Goal: Information Seeking & Learning: Learn about a topic

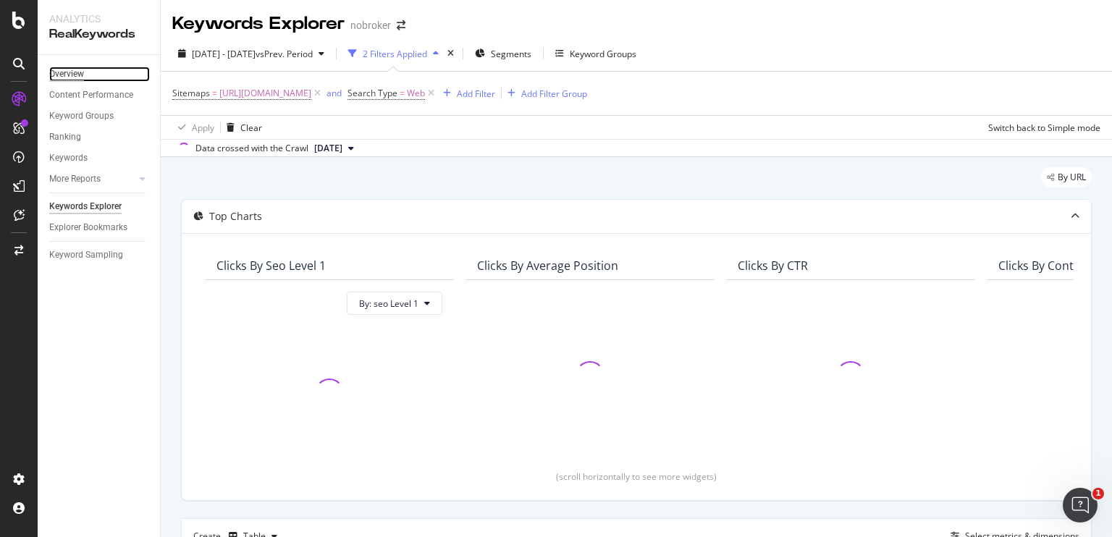
click at [72, 77] on div "Overview" at bounding box center [66, 74] width 35 height 15
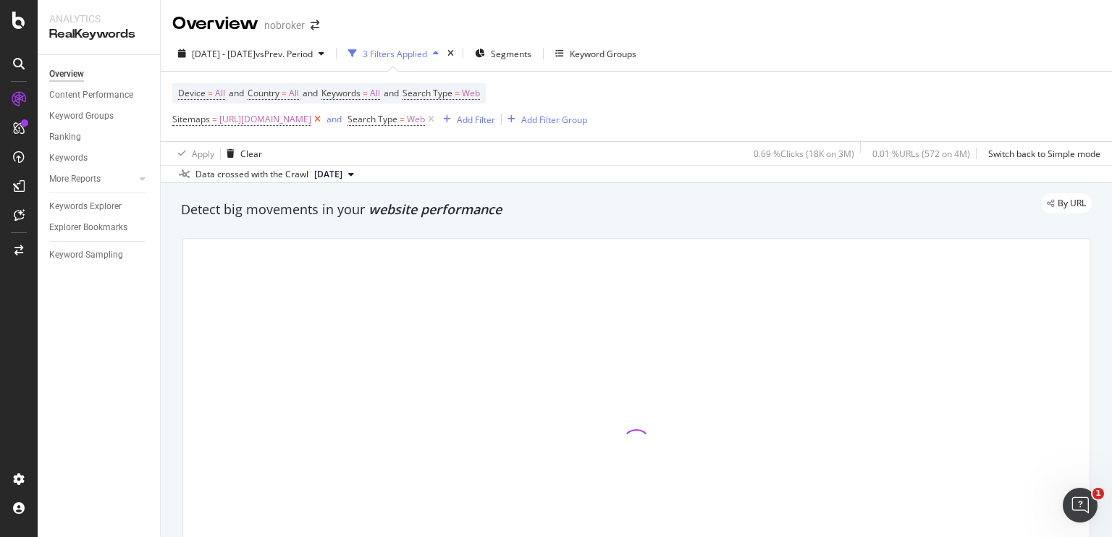
click at [324, 116] on icon at bounding box center [317, 119] width 12 height 14
click at [250, 119] on icon at bounding box center [256, 119] width 12 height 14
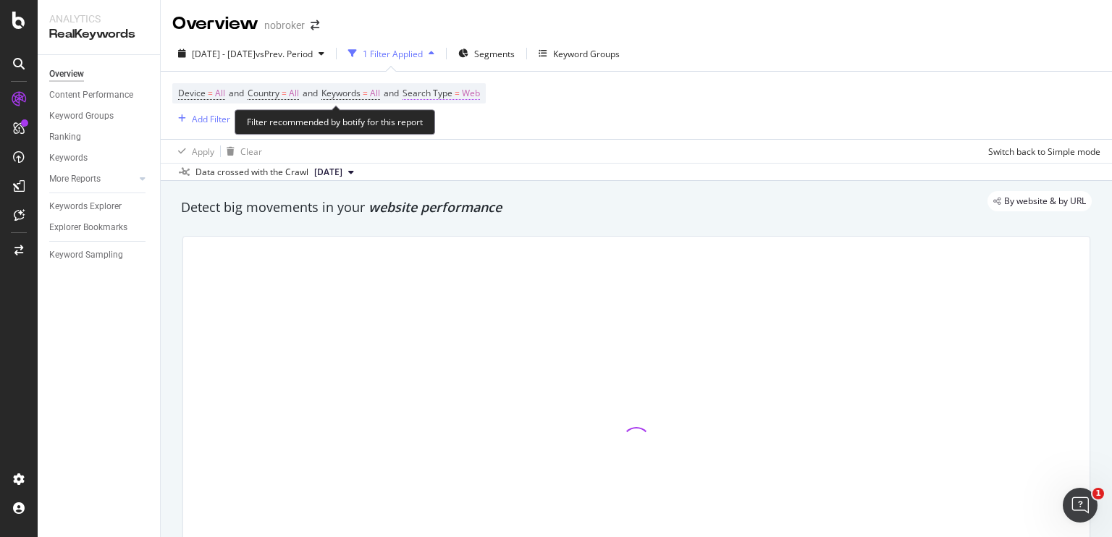
click at [478, 100] on span "Web" at bounding box center [471, 93] width 18 height 20
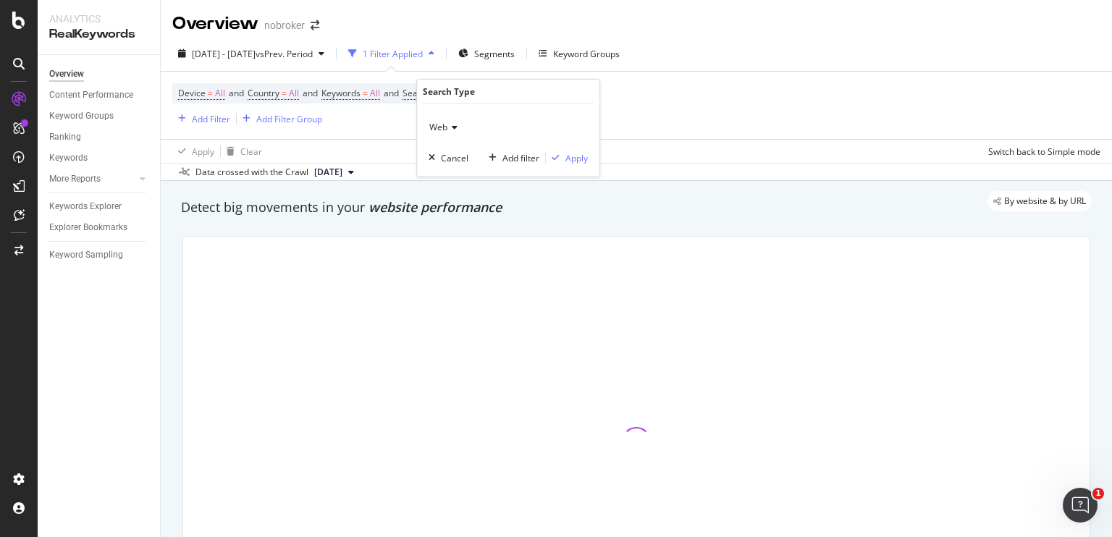
click at [452, 130] on icon at bounding box center [452, 127] width 10 height 9
click at [452, 164] on button "Cancel" at bounding box center [446, 158] width 46 height 14
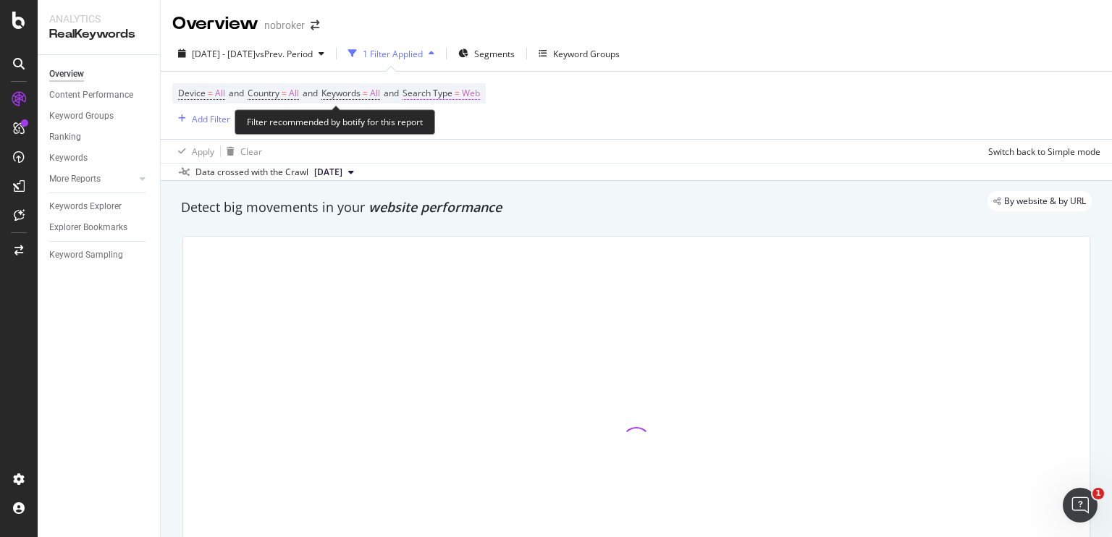
click at [480, 100] on span "Web" at bounding box center [471, 93] width 18 height 20
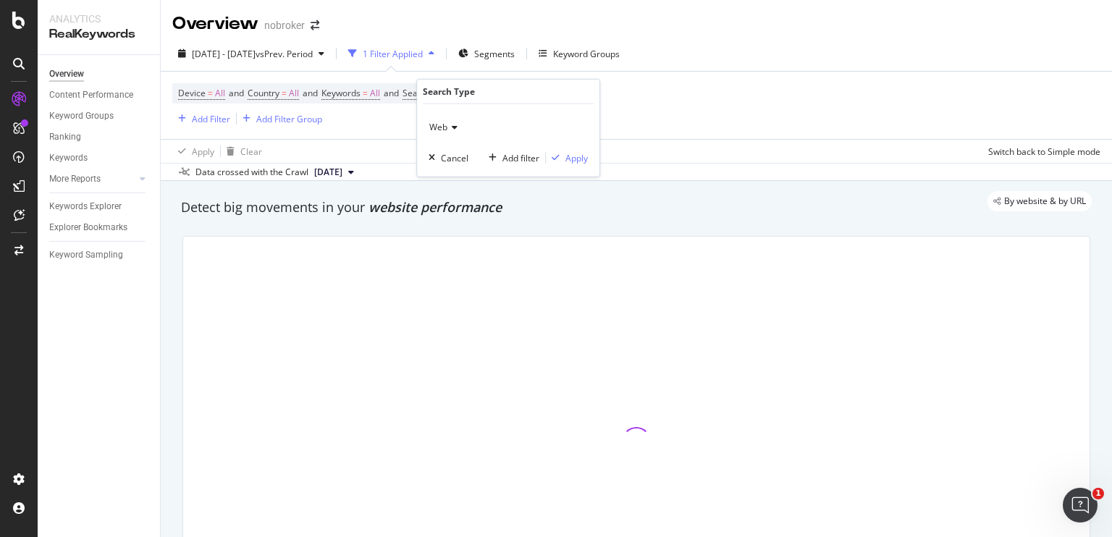
click at [455, 127] on icon at bounding box center [452, 127] width 10 height 9
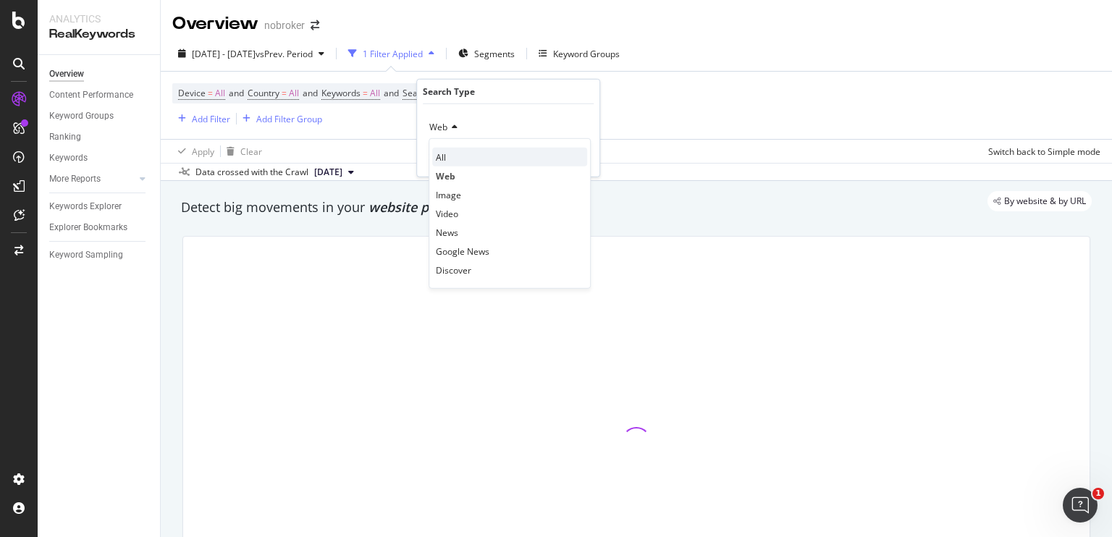
click at [453, 152] on div "All" at bounding box center [509, 157] width 155 height 19
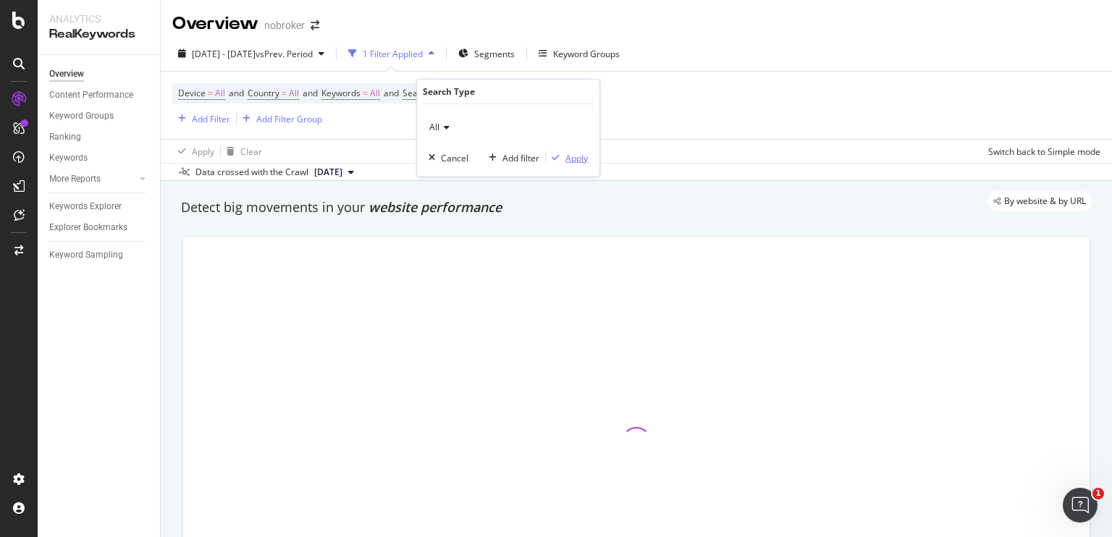
click at [568, 159] on div "Apply" at bounding box center [576, 157] width 22 height 12
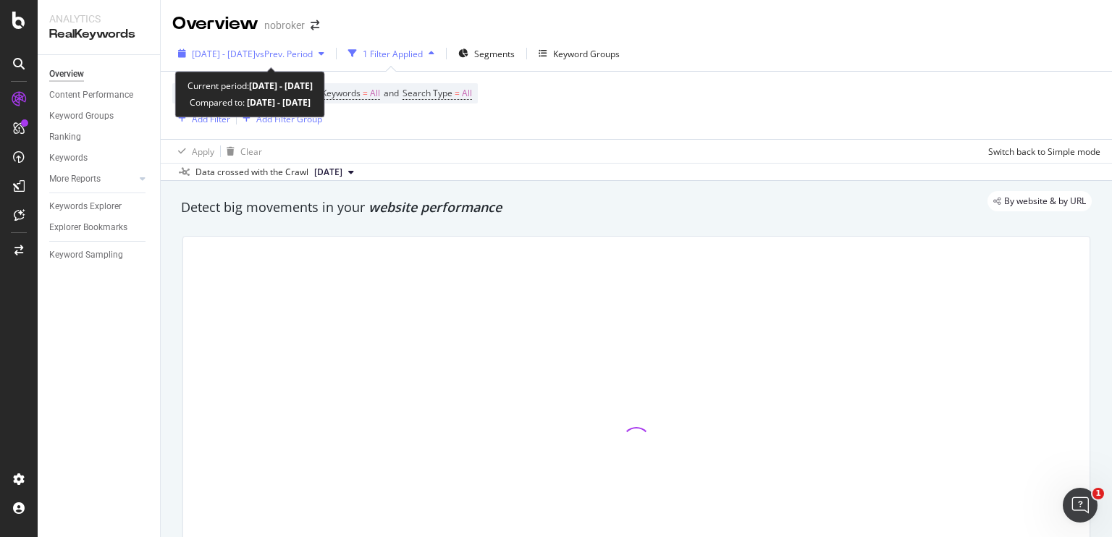
click at [306, 59] on div "2025 Aug. 21st - Sep. 5th vs Prev. Period" at bounding box center [252, 54] width 121 height 12
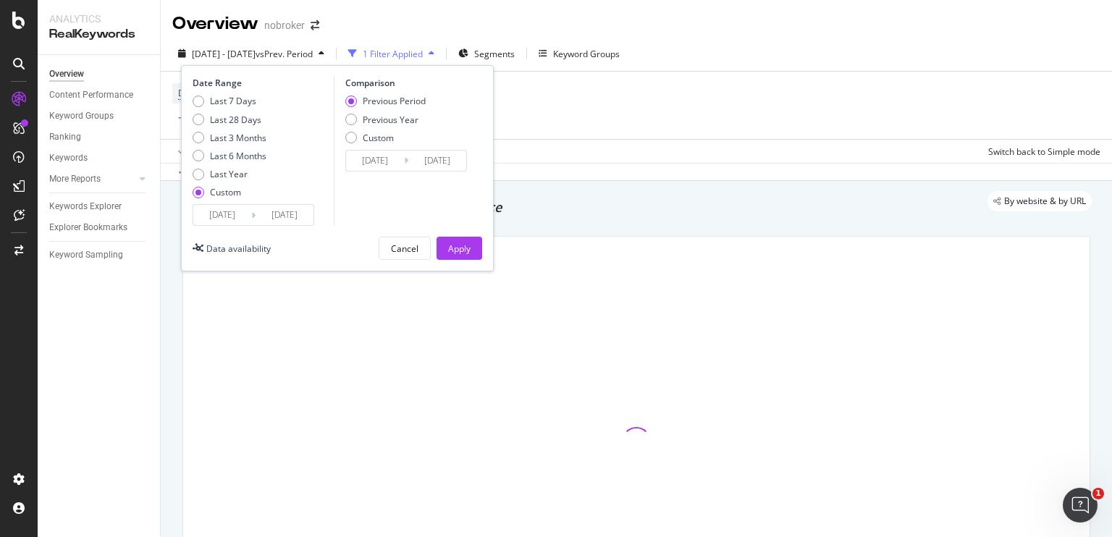
click at [221, 216] on input "[DATE]" at bounding box center [222, 215] width 58 height 20
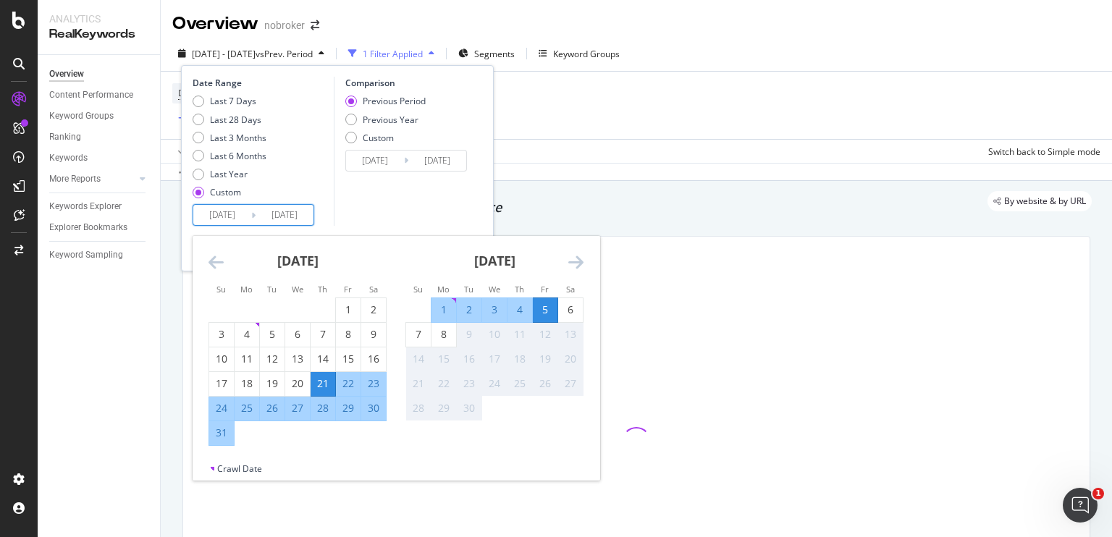
click at [442, 305] on div "1" at bounding box center [443, 310] width 25 height 14
type input "[DATE]"
type input "2025/08/27"
type input "[DATE]"
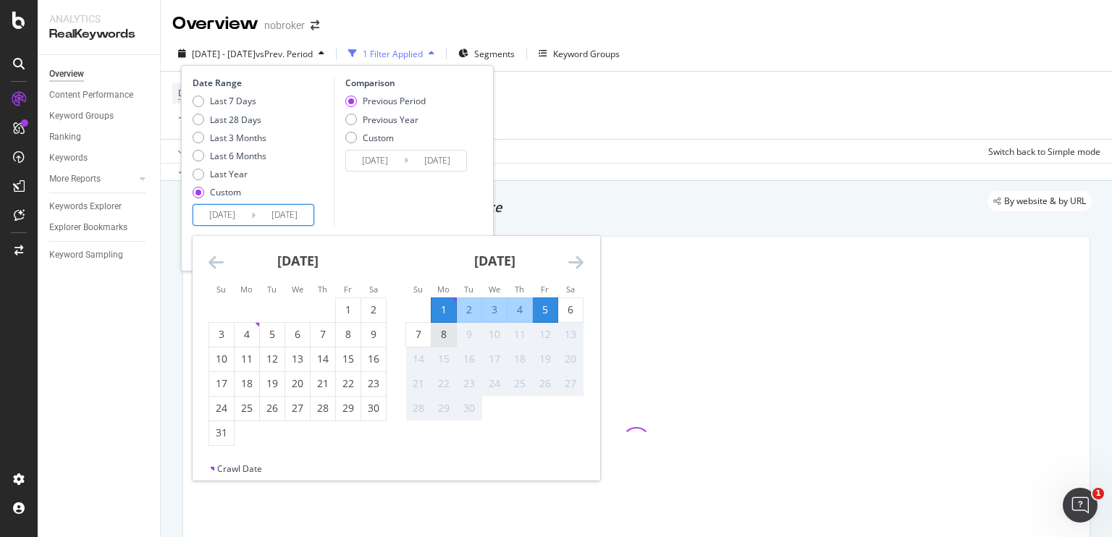
click at [449, 332] on div "8" at bounding box center [443, 334] width 25 height 14
type input "[DATE]"
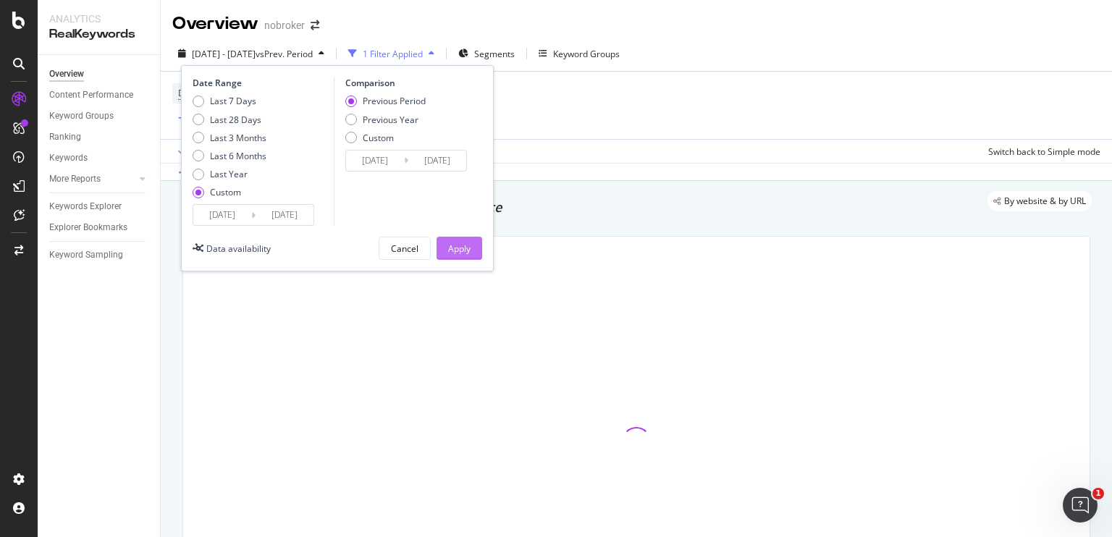
click at [463, 256] on div "Apply" at bounding box center [459, 248] width 22 height 22
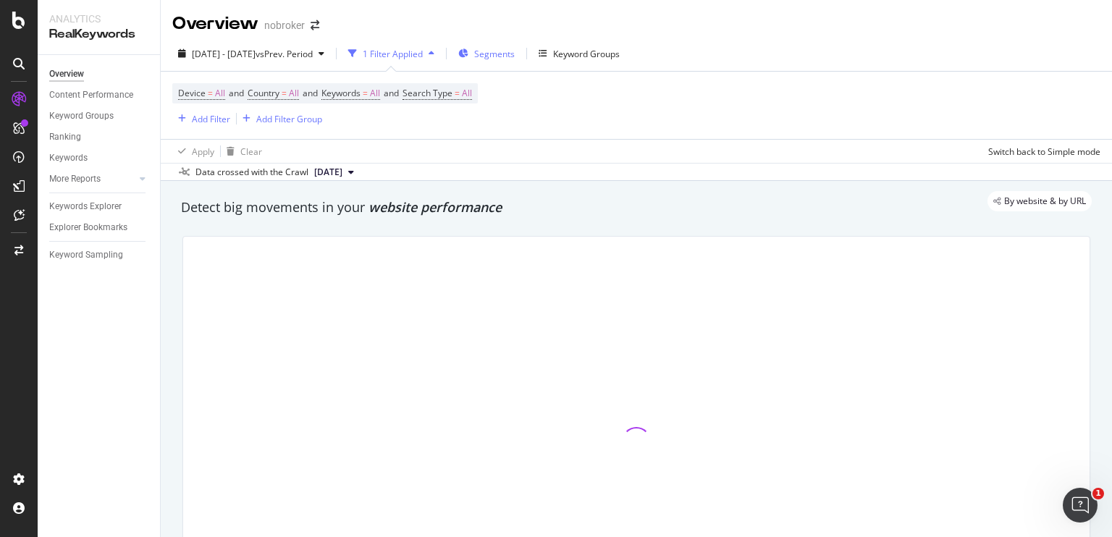
click at [515, 48] on span "Segments" at bounding box center [494, 54] width 41 height 12
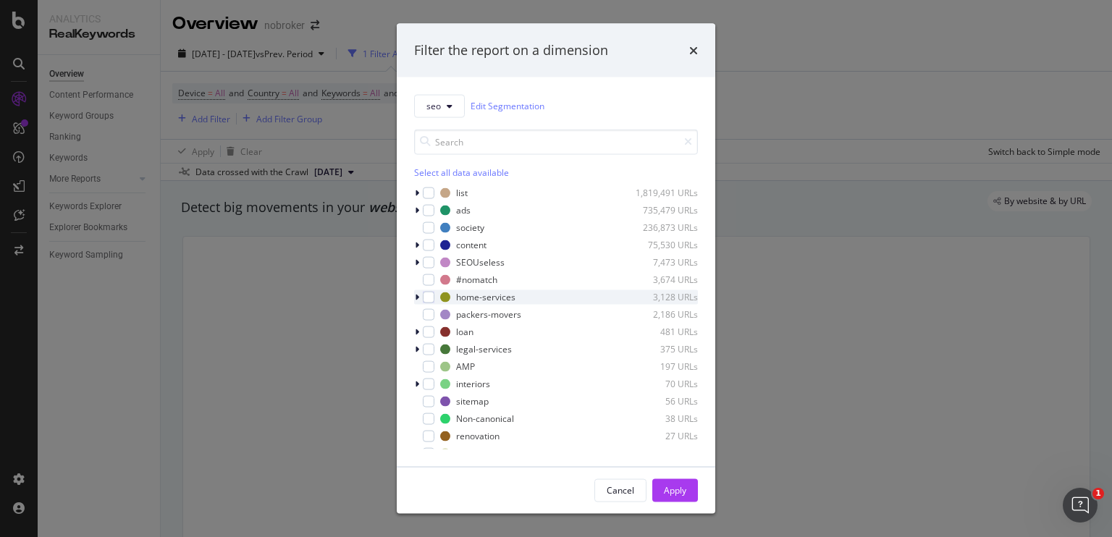
click at [419, 303] on div "modal" at bounding box center [418, 297] width 9 height 14
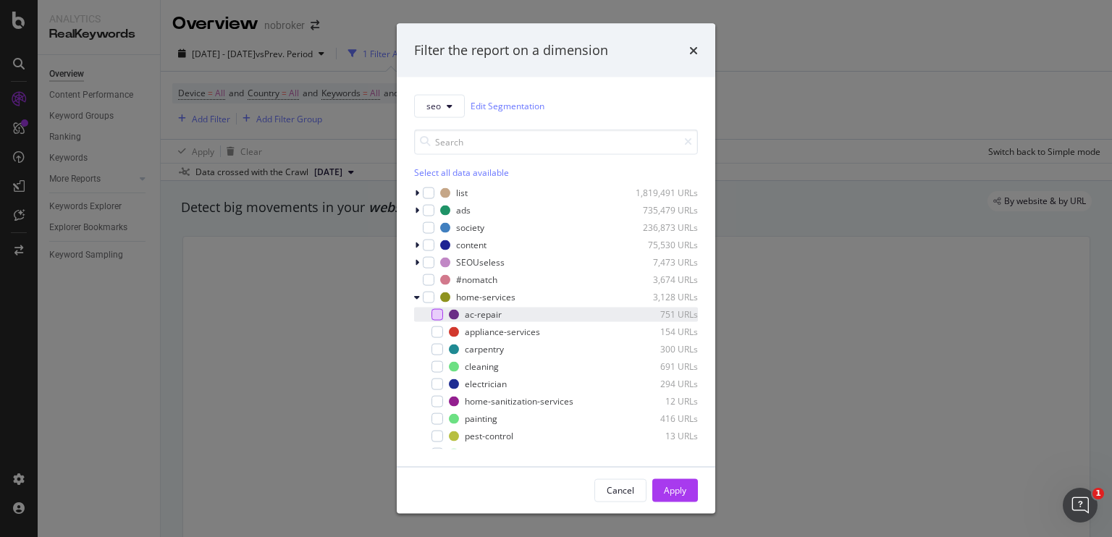
click at [436, 316] on div "modal" at bounding box center [437, 314] width 12 height 12
click at [665, 486] on div "Apply" at bounding box center [675, 490] width 22 height 12
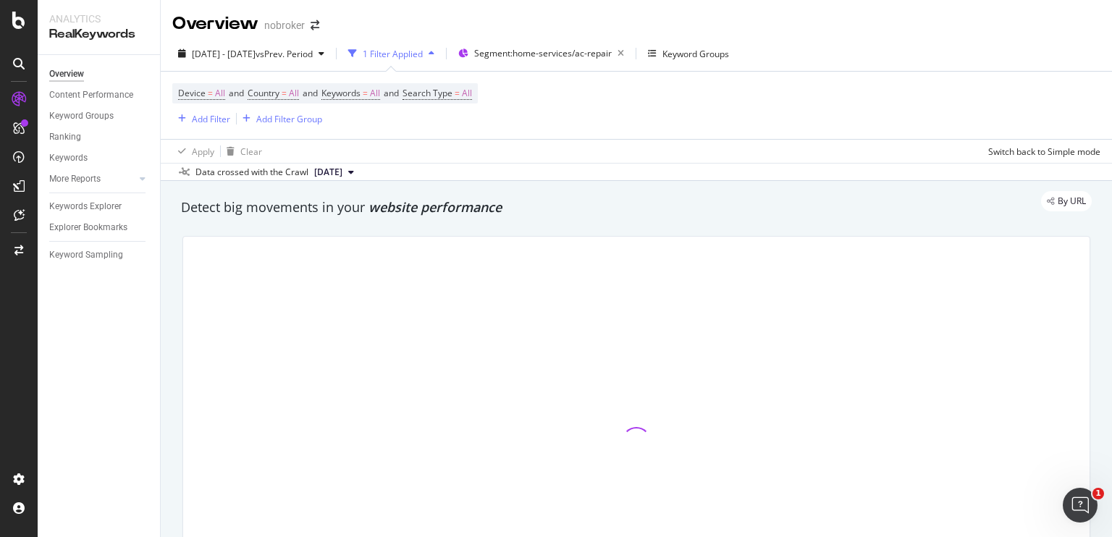
click at [614, 168] on div "Data crossed with the Crawl 2025 Sep. 1st" at bounding box center [636, 171] width 951 height 17
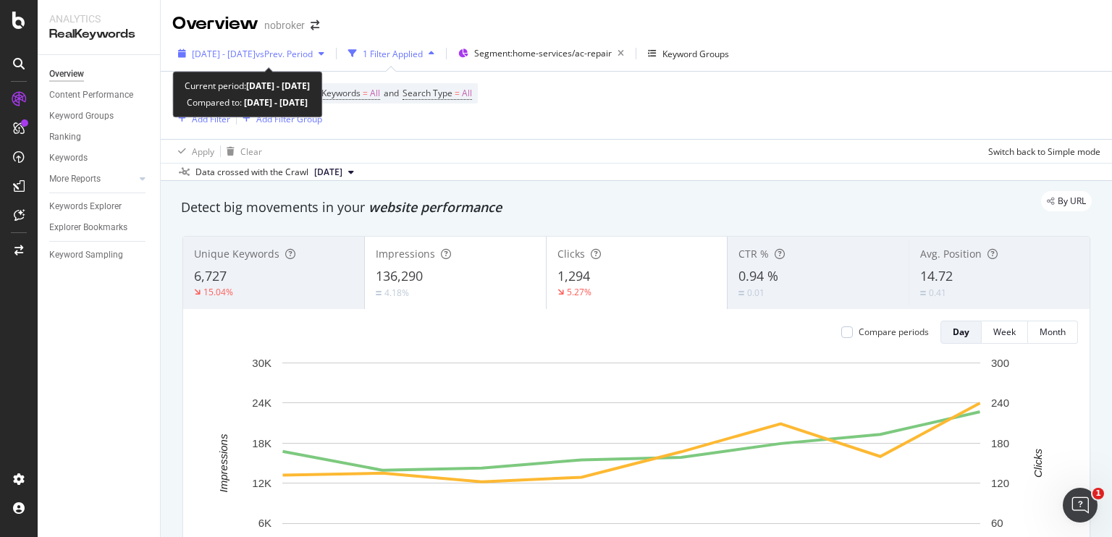
click at [313, 57] on span "vs Prev. Period" at bounding box center [284, 54] width 57 height 12
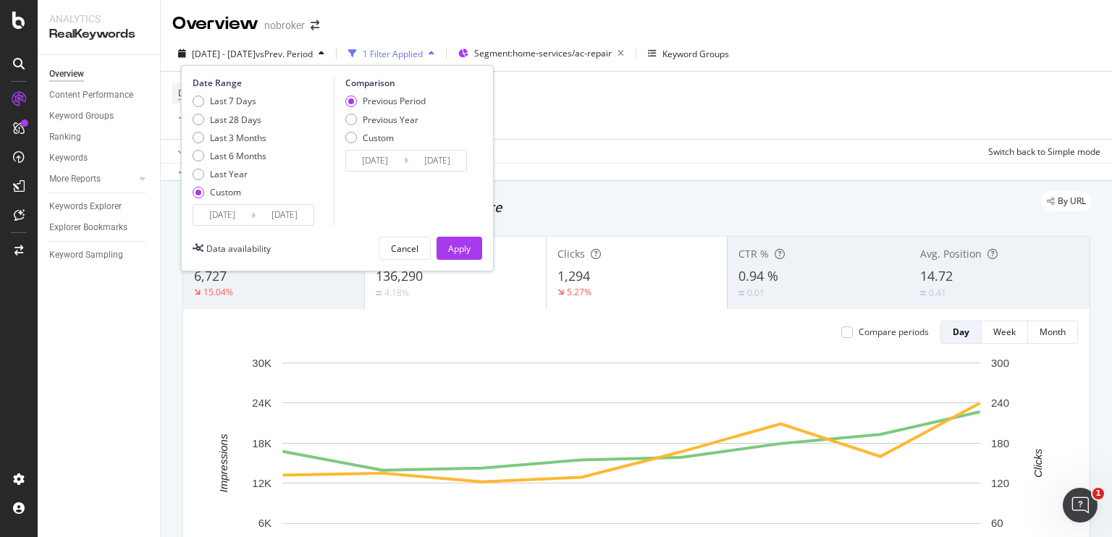
click at [298, 221] on input "[DATE]" at bounding box center [285, 215] width 58 height 20
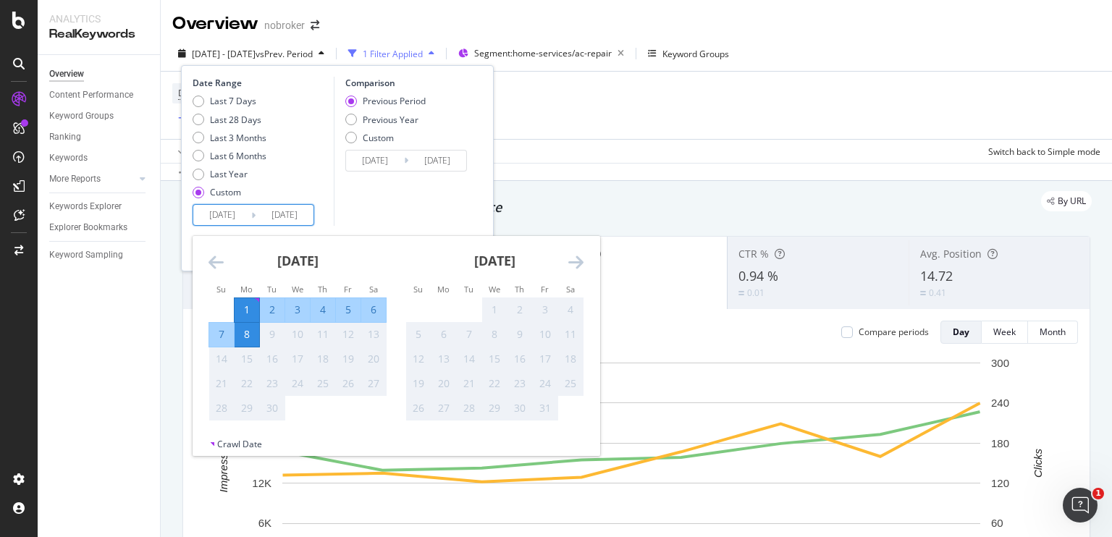
click at [298, 221] on input "[DATE]" at bounding box center [285, 215] width 58 height 20
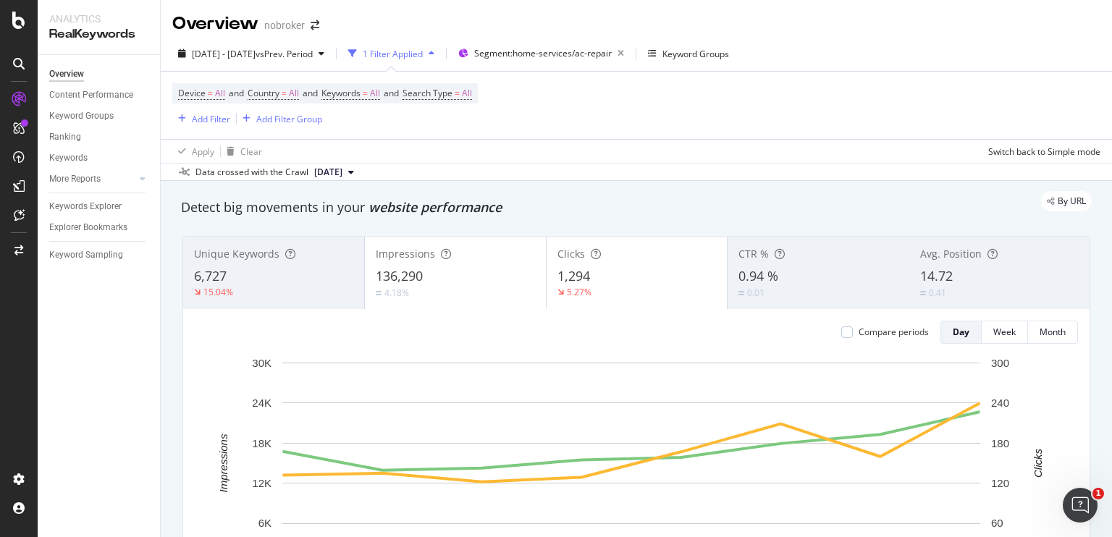
click at [562, 153] on div "Apply Clear Switch back to Simple mode" at bounding box center [636, 151] width 951 height 24
click at [547, 46] on div "Segment: home-services/ac-repair" at bounding box center [552, 53] width 156 height 20
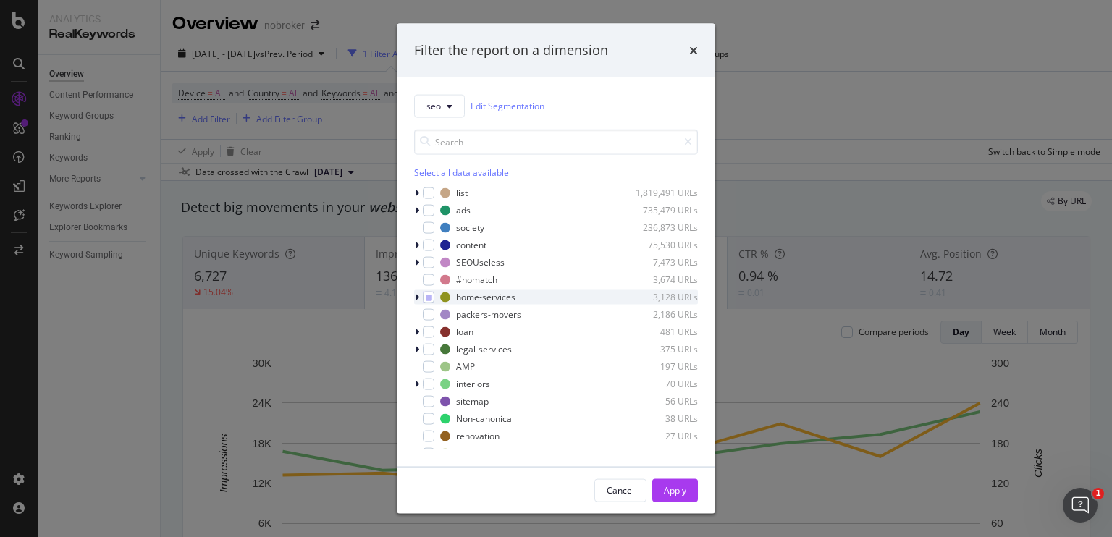
click at [418, 292] on icon "modal" at bounding box center [417, 296] width 4 height 9
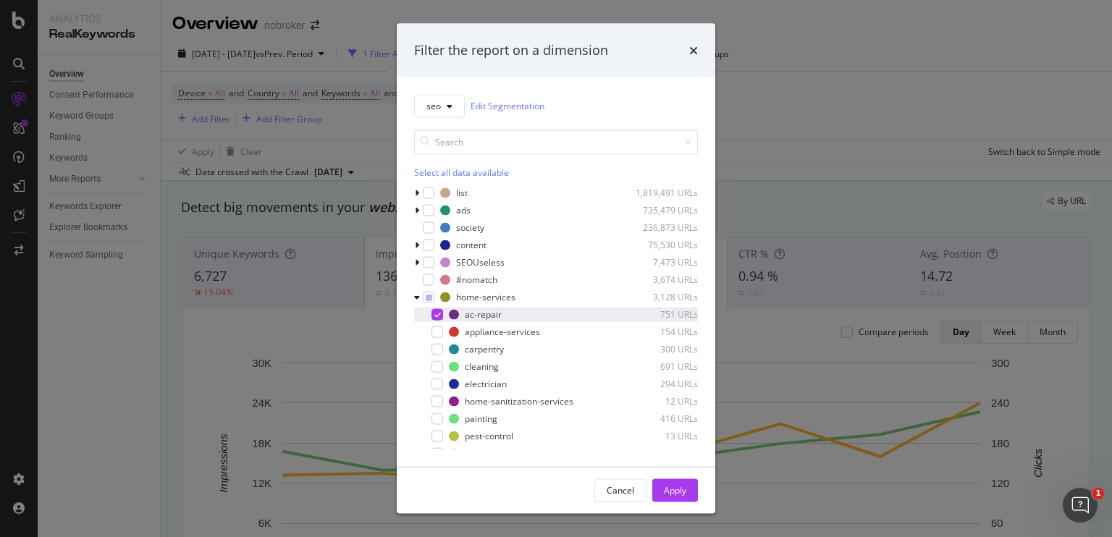
click at [436, 311] on icon "modal" at bounding box center [437, 314] width 7 height 7
click at [438, 414] on div "modal" at bounding box center [437, 419] width 12 height 12
click at [437, 368] on div "modal" at bounding box center [437, 366] width 12 height 12
click at [437, 360] on div "cleaning 691 URLs" at bounding box center [556, 366] width 284 height 14
click at [660, 489] on button "Apply" at bounding box center [675, 489] width 46 height 23
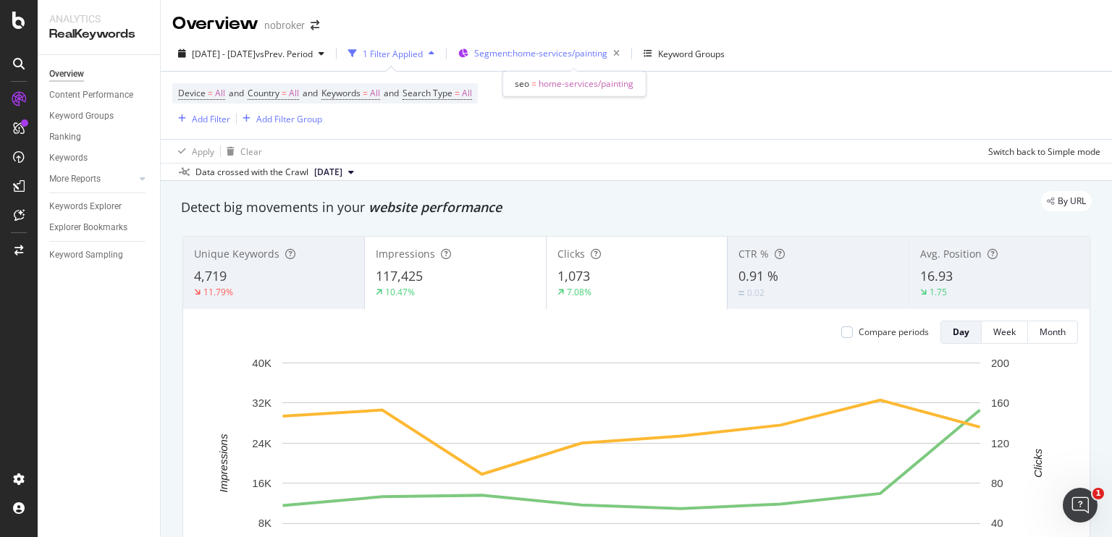
click at [542, 57] on span "Segment: home-services/painting" at bounding box center [540, 53] width 133 height 12
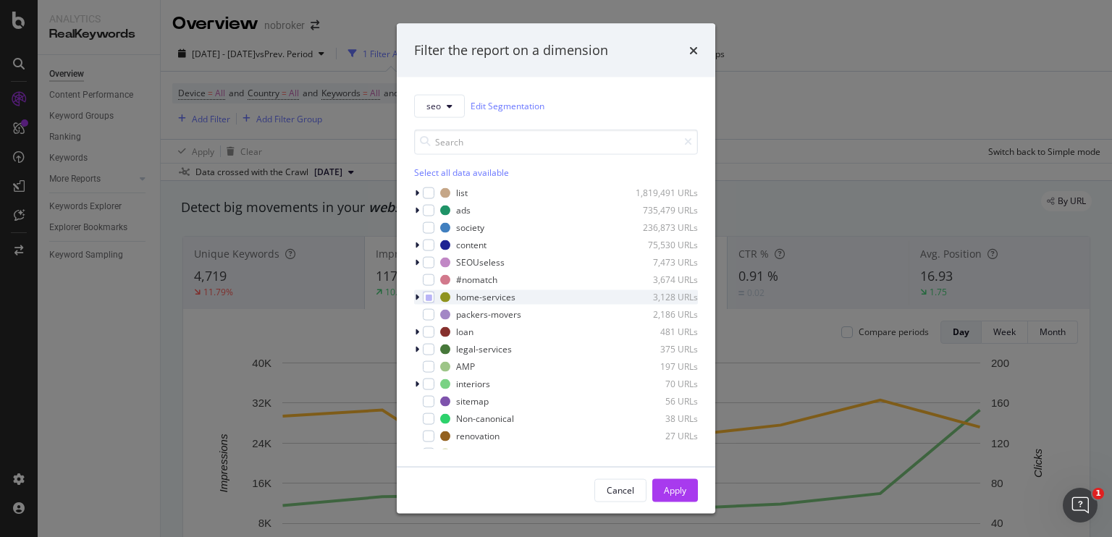
click at [418, 295] on icon "modal" at bounding box center [417, 296] width 4 height 9
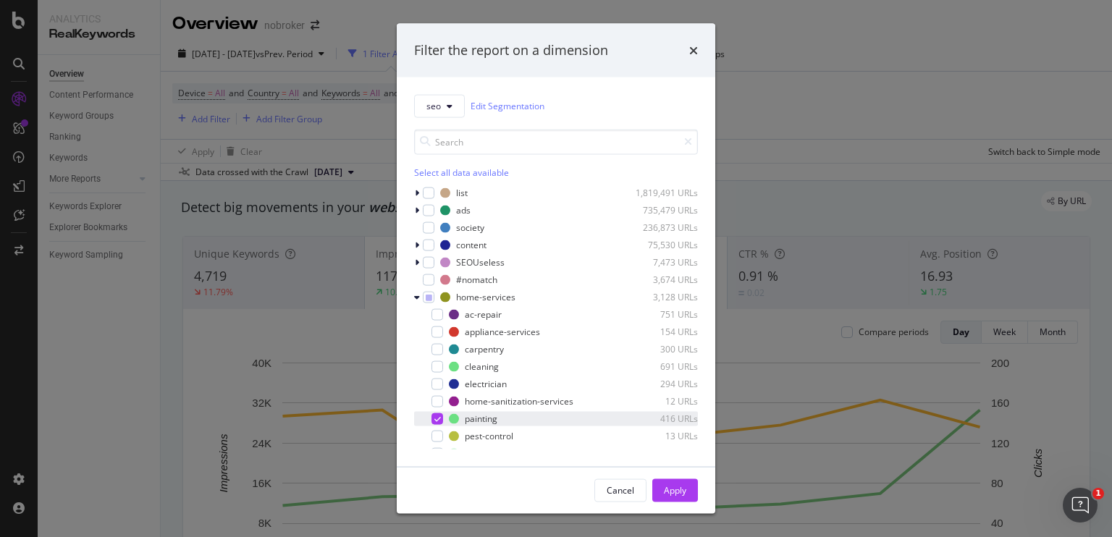
click at [437, 417] on icon "modal" at bounding box center [437, 418] width 7 height 7
click at [437, 363] on div "modal" at bounding box center [437, 366] width 12 height 12
click at [678, 496] on div "Apply" at bounding box center [675, 490] width 22 height 12
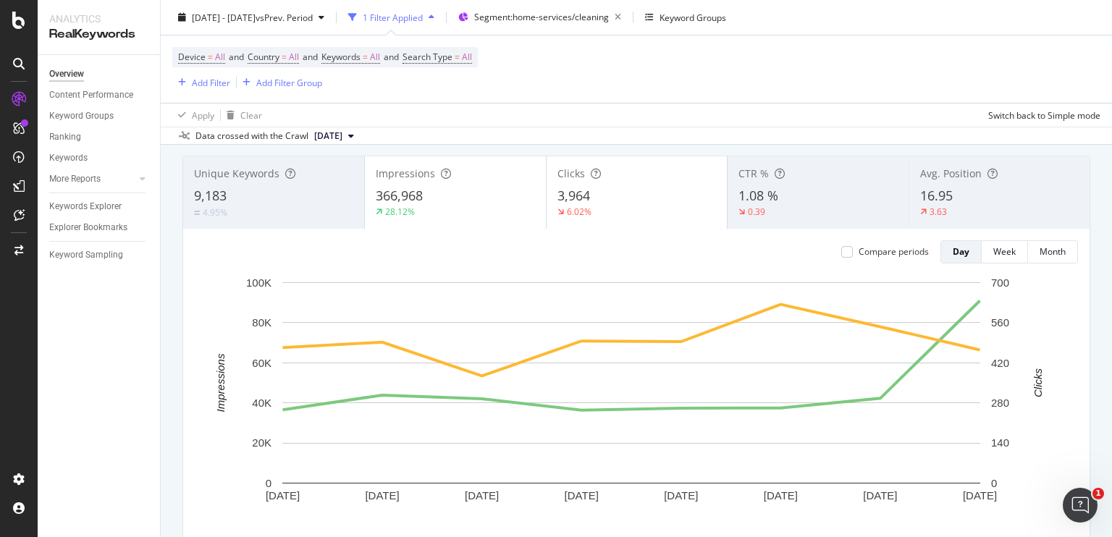
scroll to position [78, 0]
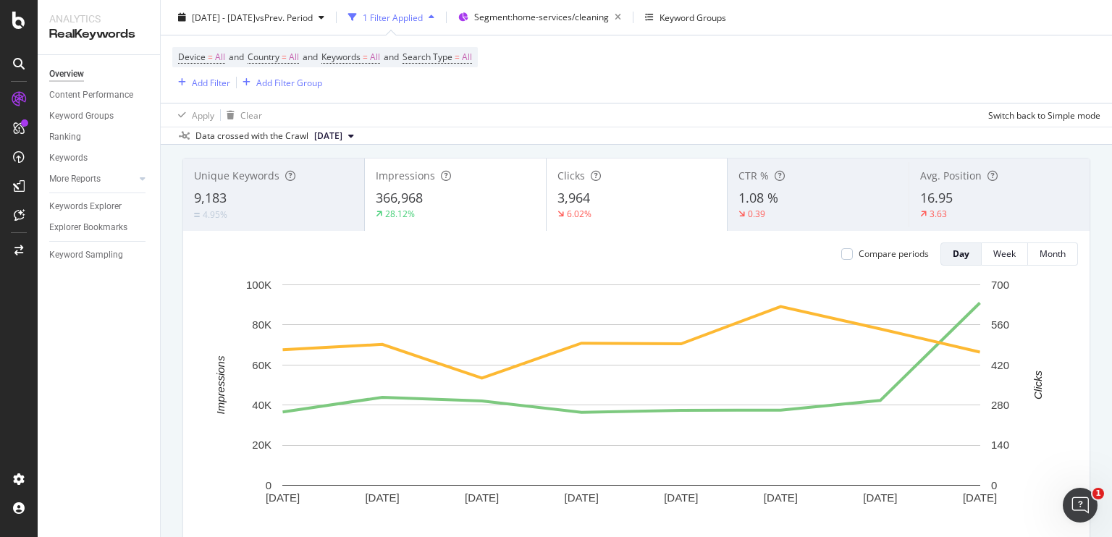
click at [947, 199] on div "16.95" at bounding box center [999, 198] width 159 height 19
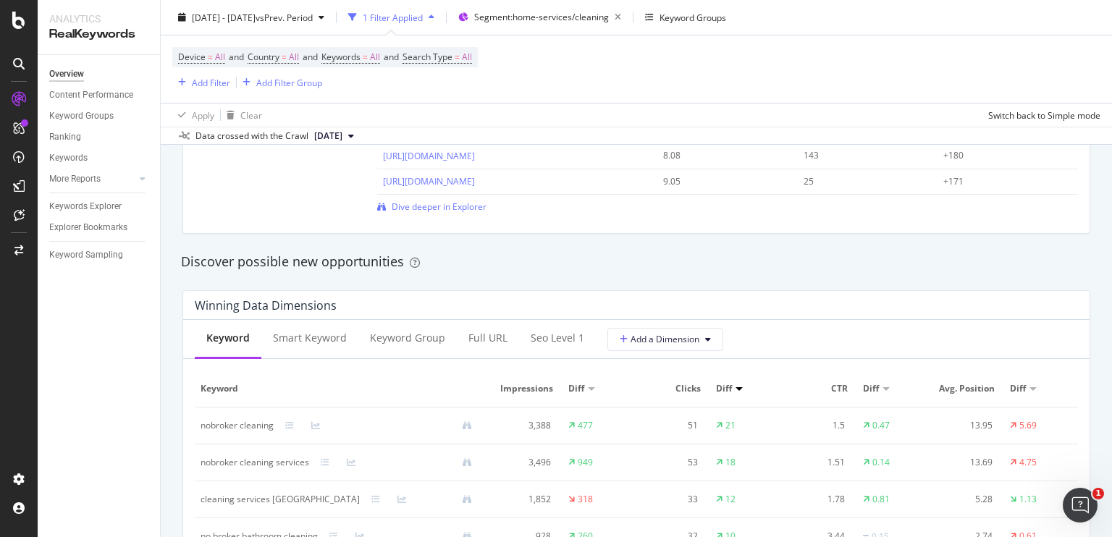
scroll to position [1166, 0]
click at [458, 202] on span "Dive deeper in Explorer" at bounding box center [439, 204] width 95 height 12
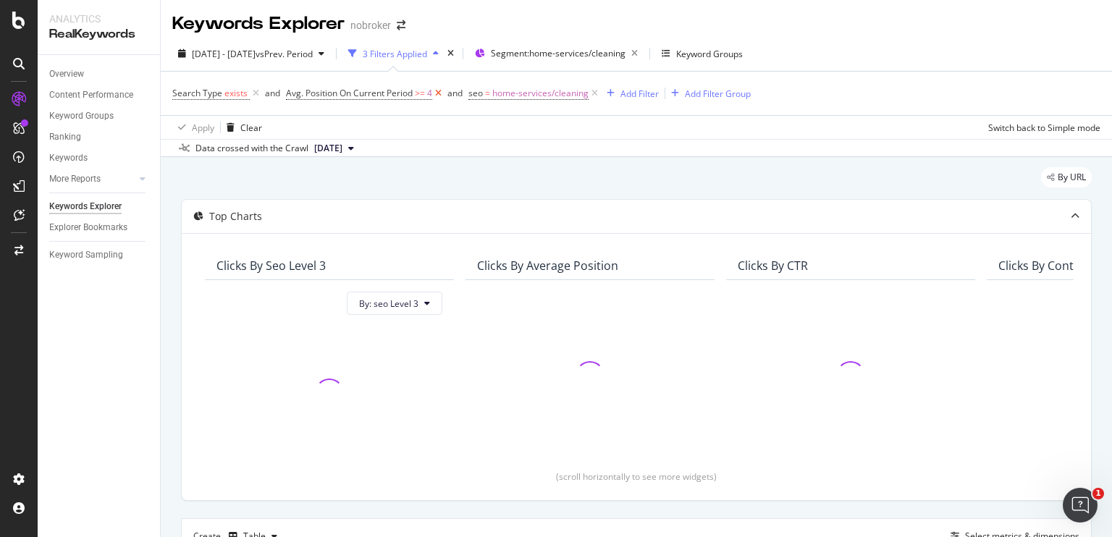
click at [435, 90] on icon at bounding box center [438, 93] width 12 height 14
click at [250, 94] on icon at bounding box center [256, 93] width 12 height 14
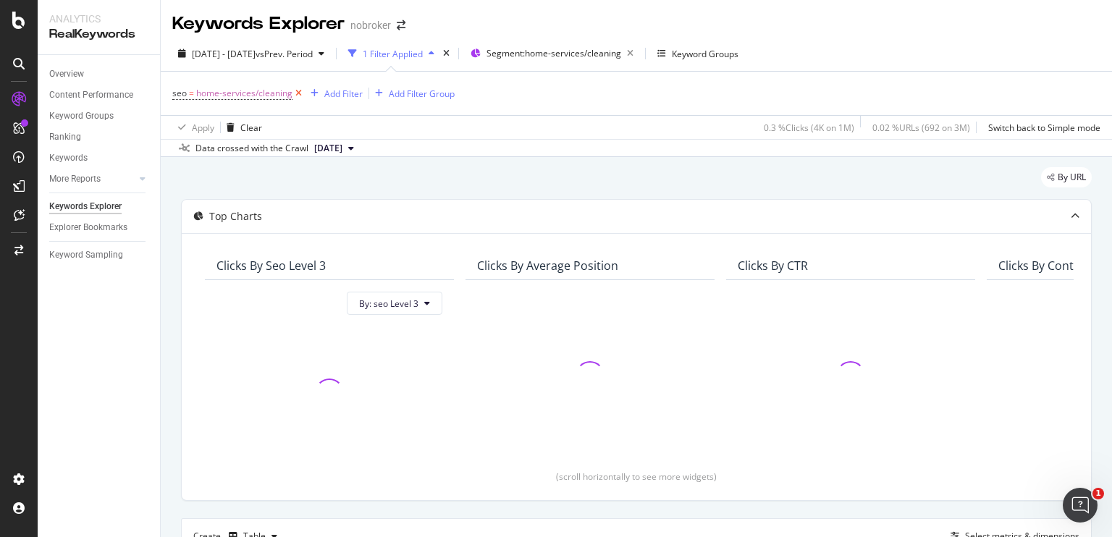
click at [296, 94] on icon at bounding box center [298, 93] width 12 height 14
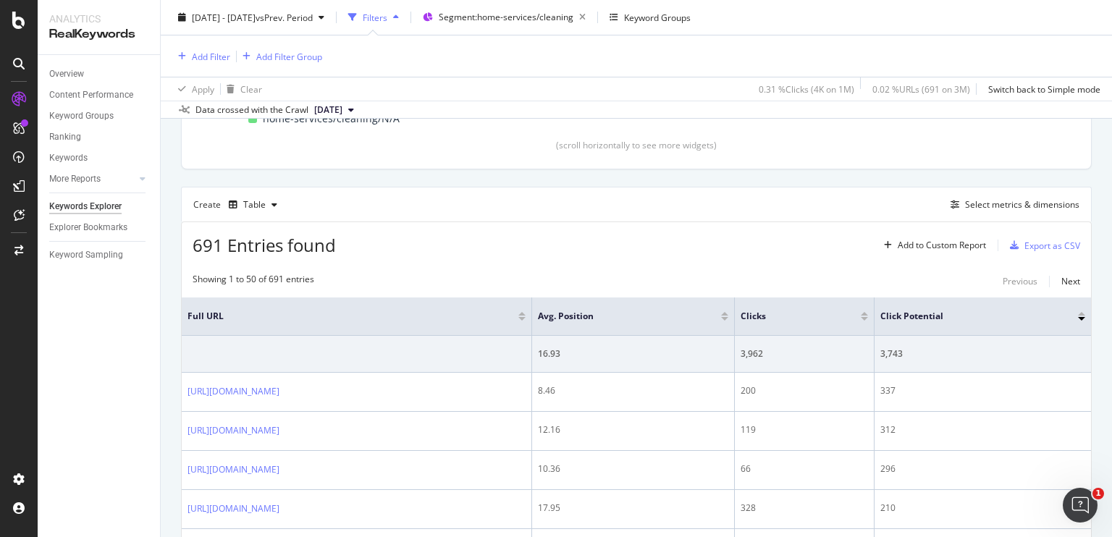
scroll to position [330, 0]
click at [971, 200] on div "Select metrics & dimensions" at bounding box center [1022, 204] width 114 height 12
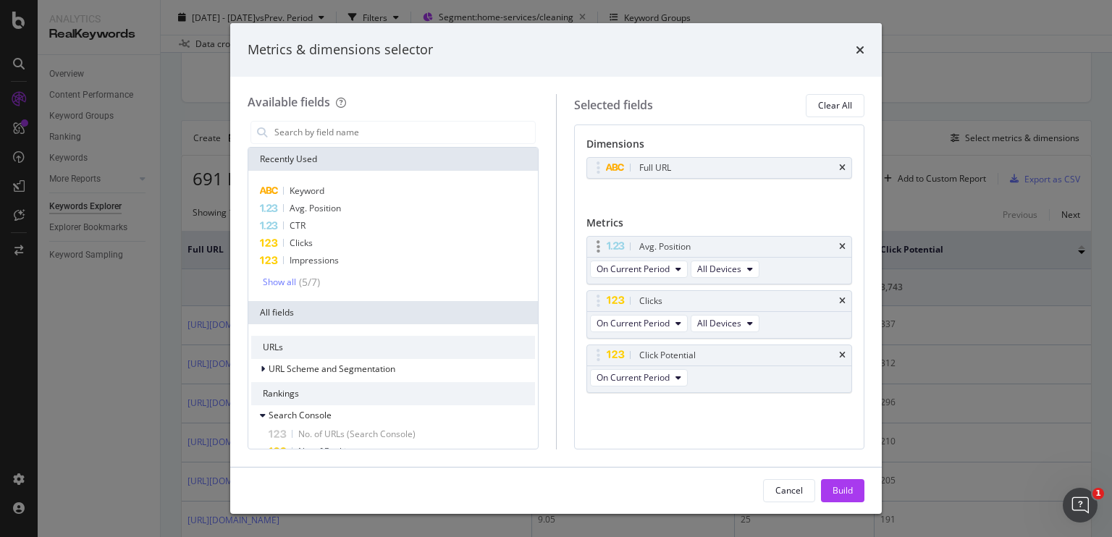
scroll to position [265, 0]
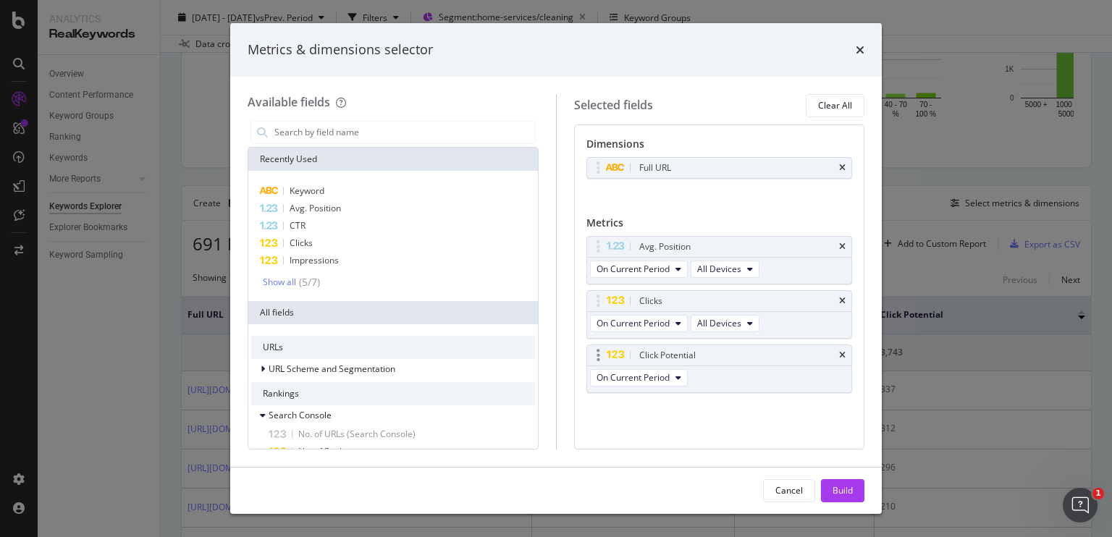
click at [836, 358] on div "Click Potential" at bounding box center [736, 355] width 201 height 14
click at [840, 355] on icon "times" at bounding box center [842, 355] width 7 height 9
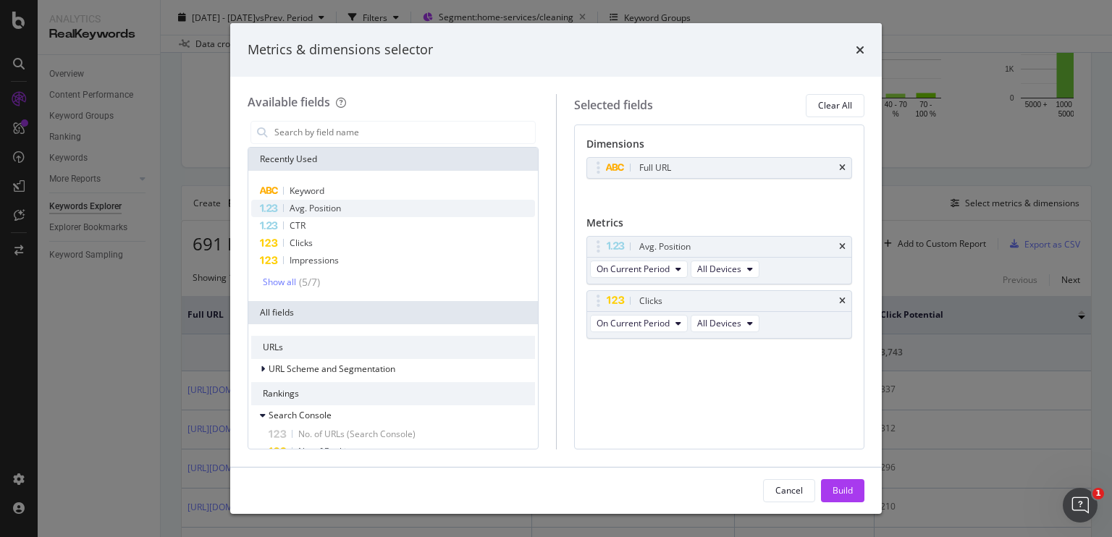
click at [373, 211] on div "Avg. Position" at bounding box center [393, 208] width 284 height 17
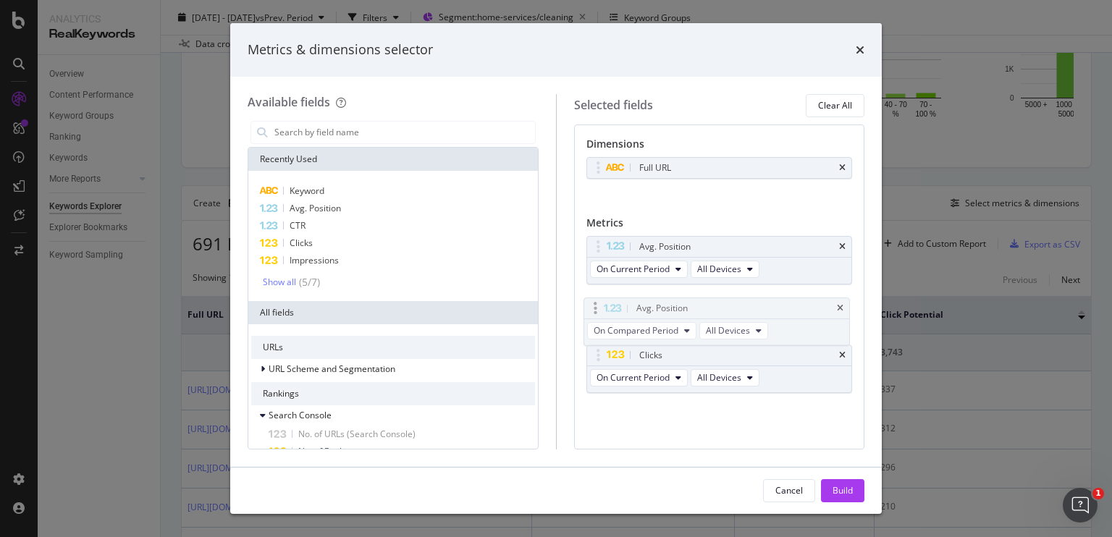
drag, startPoint x: 649, startPoint y: 355, endPoint x: 646, endPoint y: 310, distance: 45.7
click at [646, 310] on body "Analytics RealKeywords Overview Content Performance Keyword Groups Ranking Keyw…" at bounding box center [556, 268] width 1112 height 537
click at [377, 245] on div "Clicks" at bounding box center [393, 243] width 284 height 17
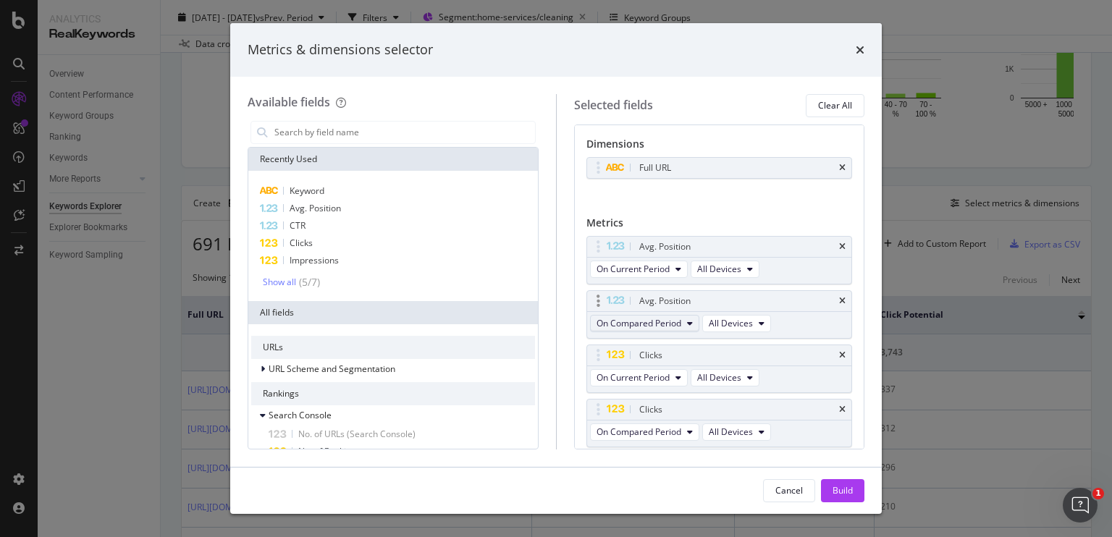
click at [647, 323] on span "On Compared Period" at bounding box center [638, 323] width 85 height 12
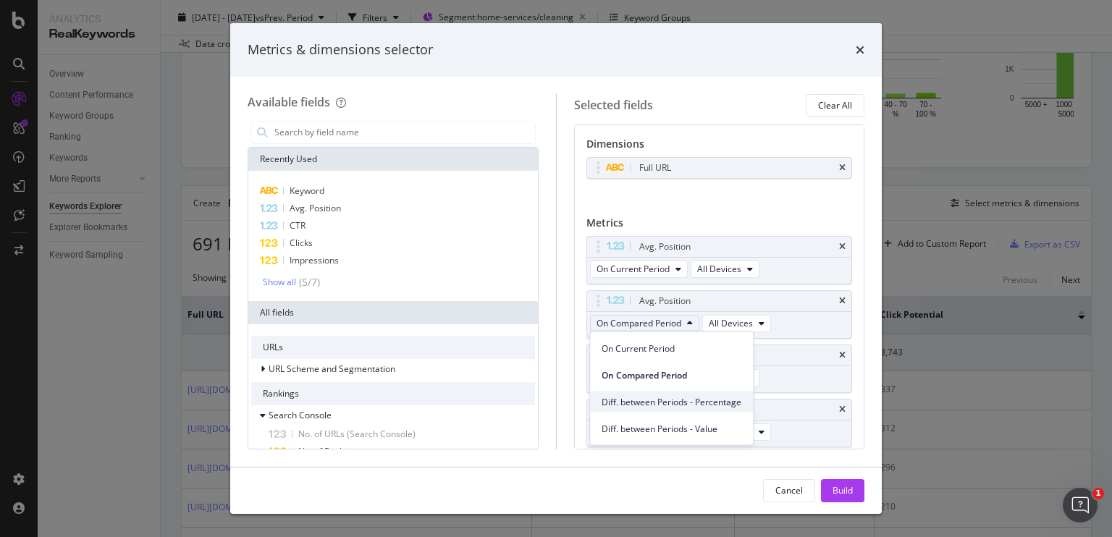
click at [659, 400] on span "Diff. between Periods - Percentage" at bounding box center [672, 401] width 140 height 13
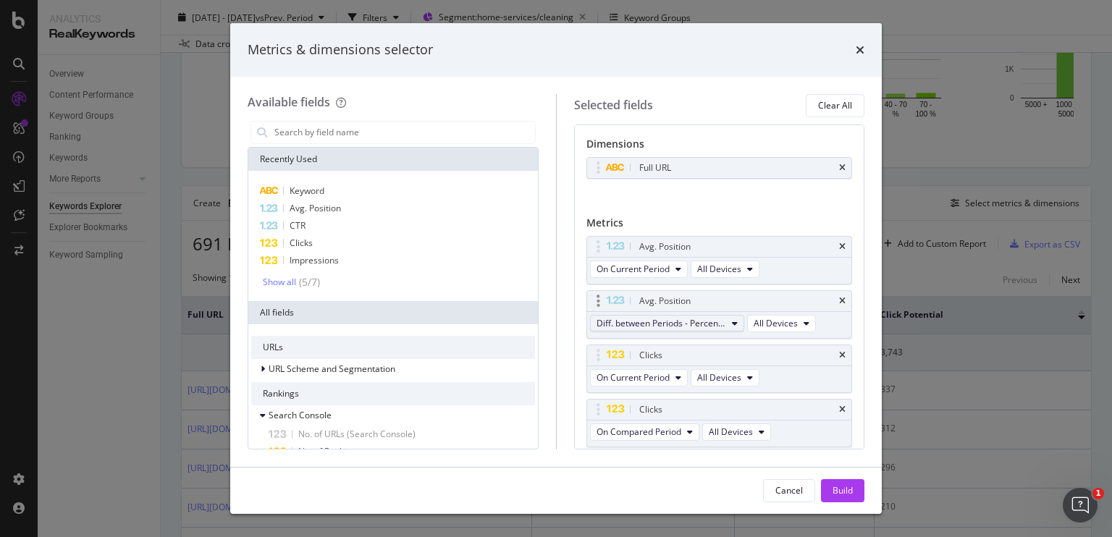
click at [647, 317] on span "Diff. between Periods - Percentage" at bounding box center [661, 323] width 130 height 12
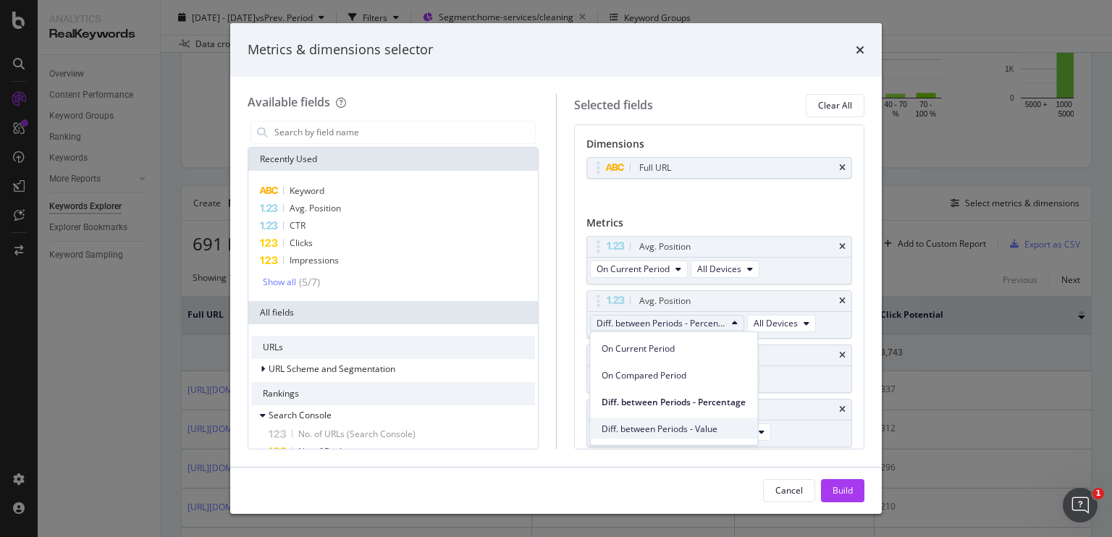
click at [662, 426] on span "Diff. between Periods - Value" at bounding box center [674, 428] width 144 height 13
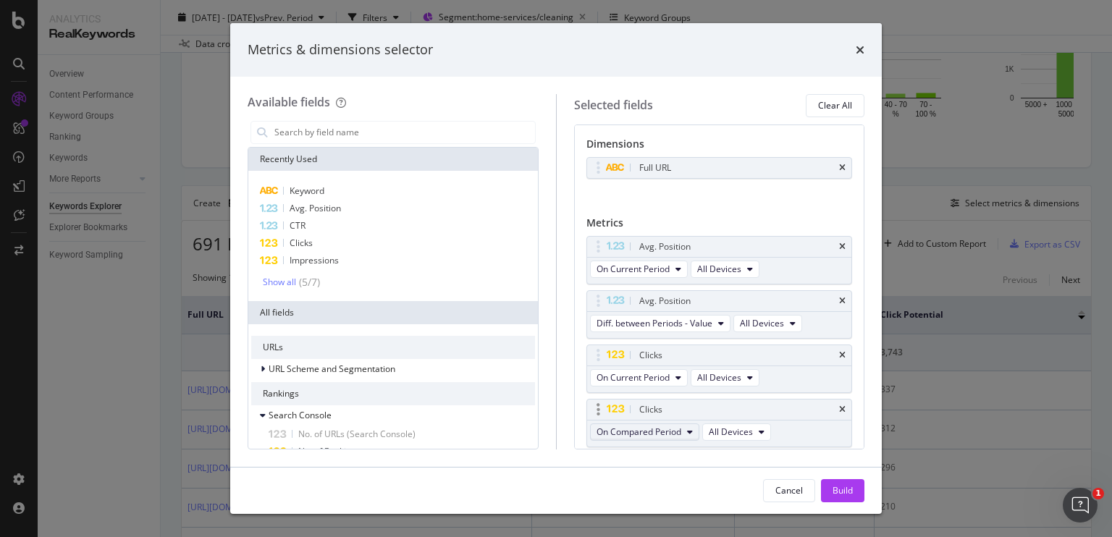
click at [656, 430] on span "On Compared Period" at bounding box center [638, 432] width 85 height 12
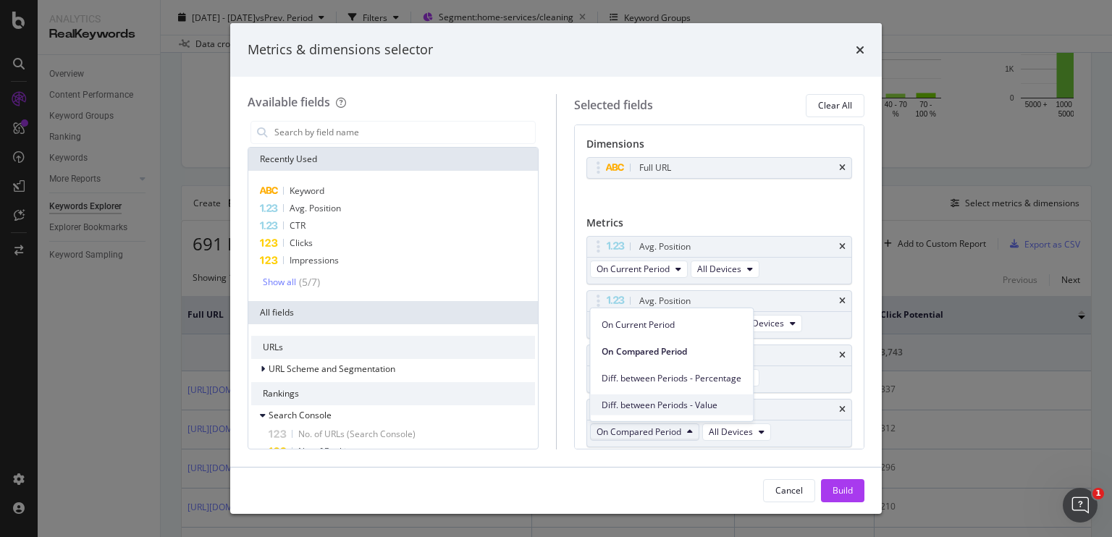
click at [644, 407] on span "Diff. between Periods - Value" at bounding box center [672, 404] width 140 height 13
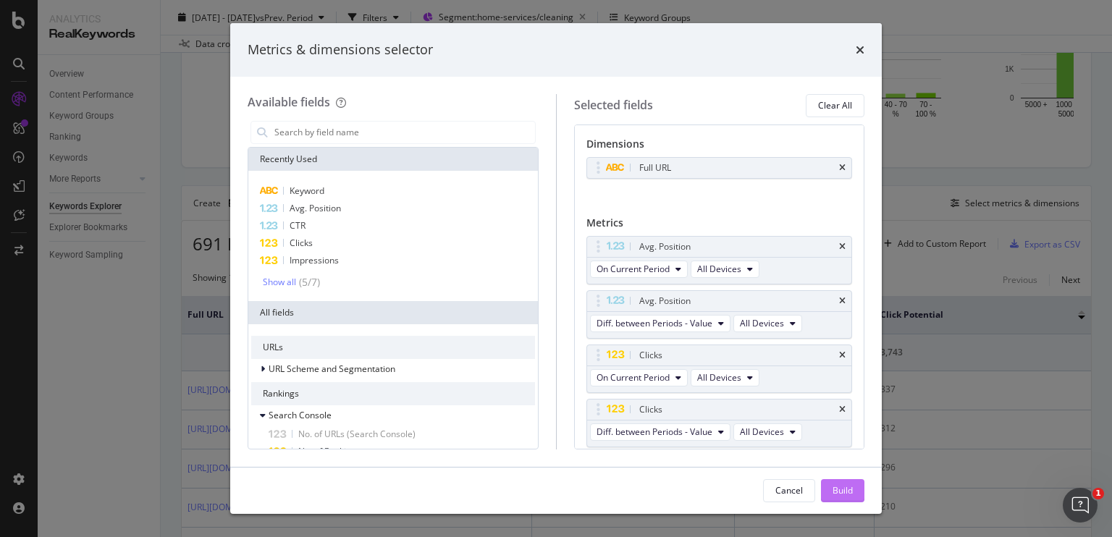
click at [863, 497] on button "Build" at bounding box center [842, 490] width 43 height 23
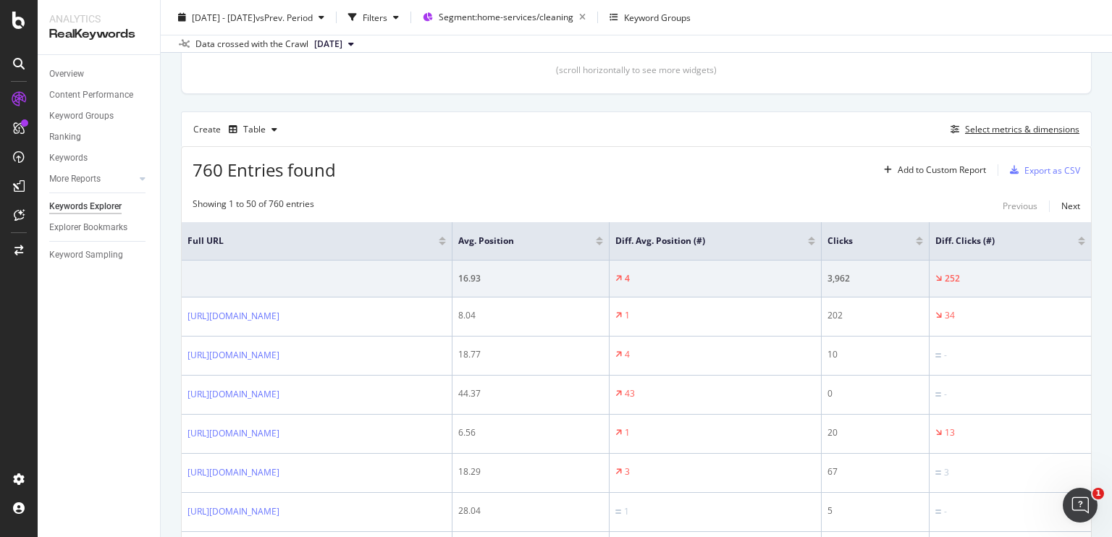
scroll to position [339, 0]
click at [923, 242] on div at bounding box center [919, 244] width 7 height 4
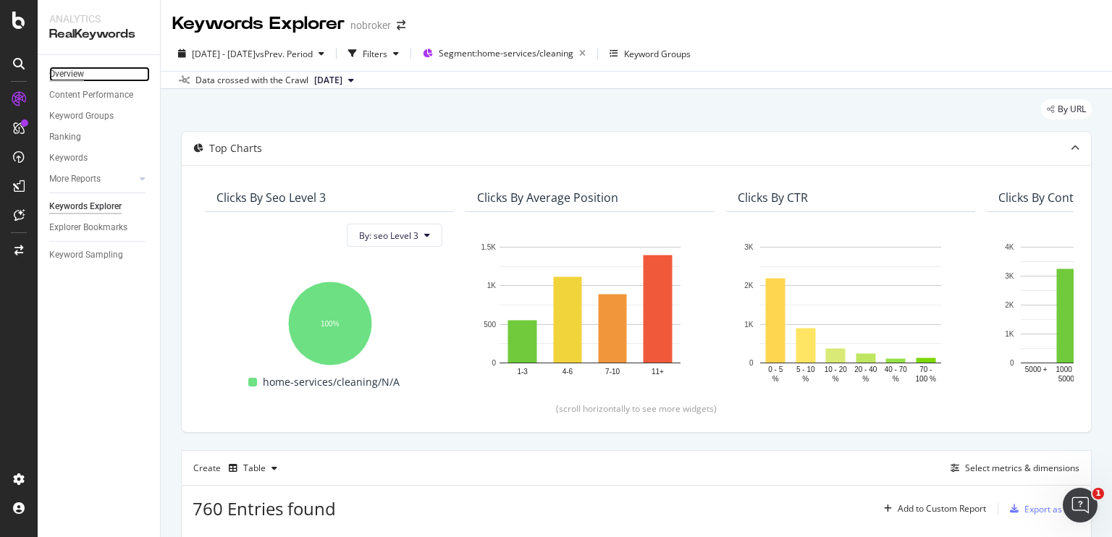
click at [80, 72] on div "Overview" at bounding box center [66, 74] width 35 height 15
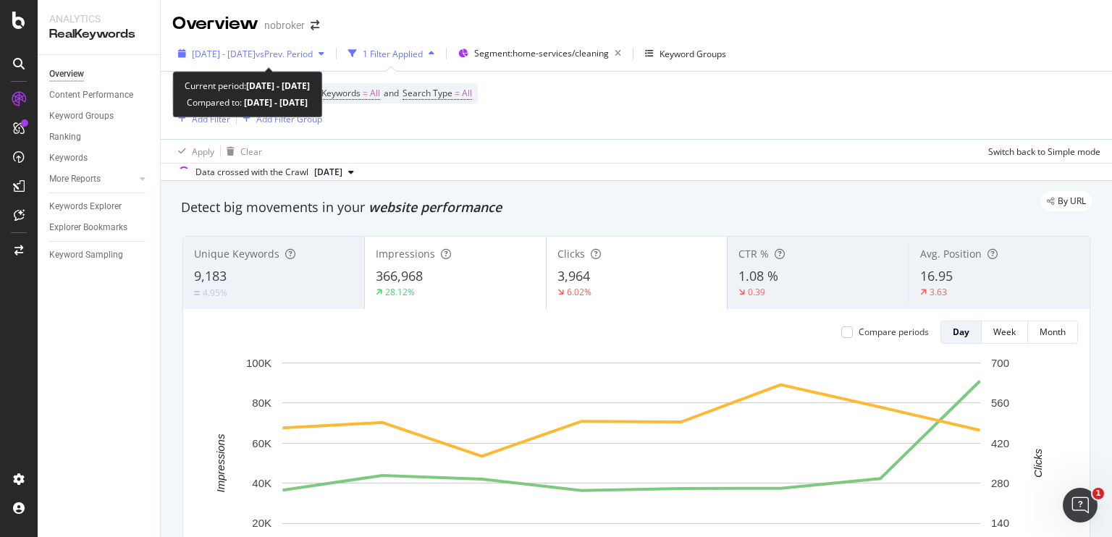
click at [284, 55] on span "vs Prev. Period" at bounding box center [284, 54] width 57 height 12
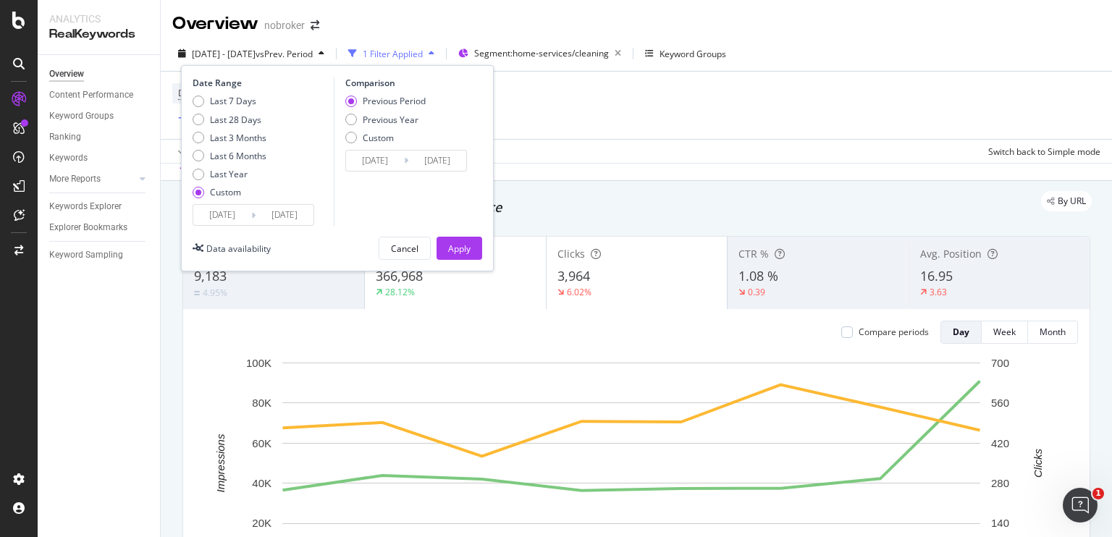
click at [220, 208] on input "[DATE]" at bounding box center [222, 215] width 58 height 20
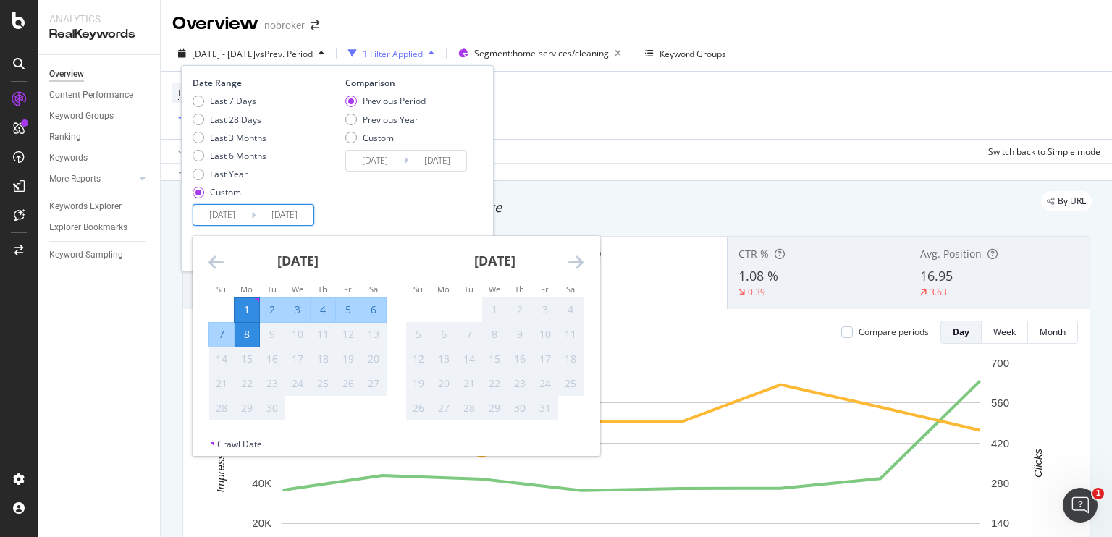
click at [203, 264] on div "[DATE] 1 2 3 4 5 6 7 8 9 10 11 12 13 14 15 16 17 18 19 20 21 22 23 24 25 26 27 …" at bounding box center [297, 328] width 197 height 185
click at [208, 258] on icon "Move backward to switch to the previous month." at bounding box center [215, 261] width 15 height 17
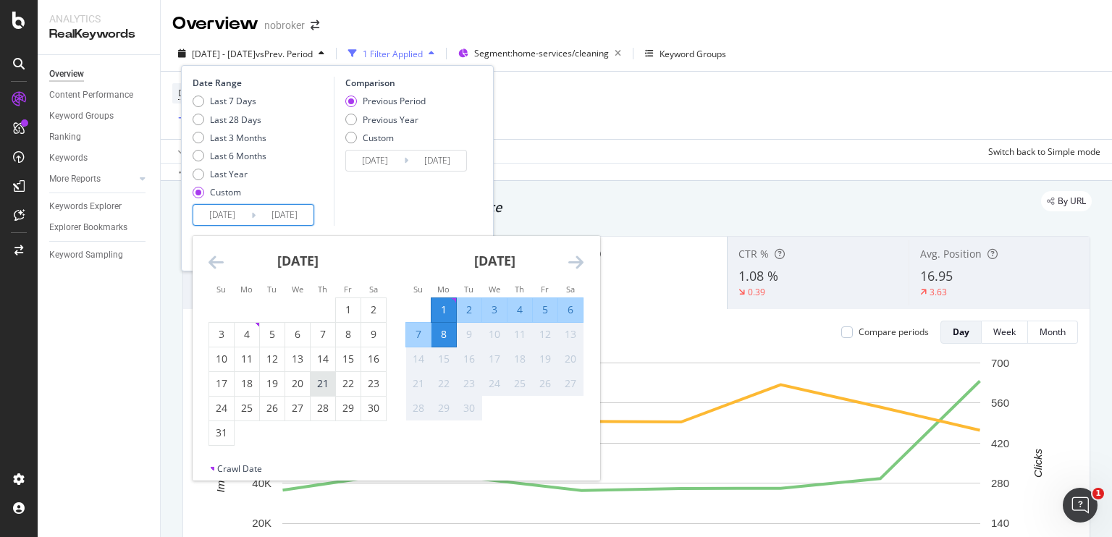
click at [316, 381] on div "21" at bounding box center [323, 383] width 25 height 14
type input "[DATE]"
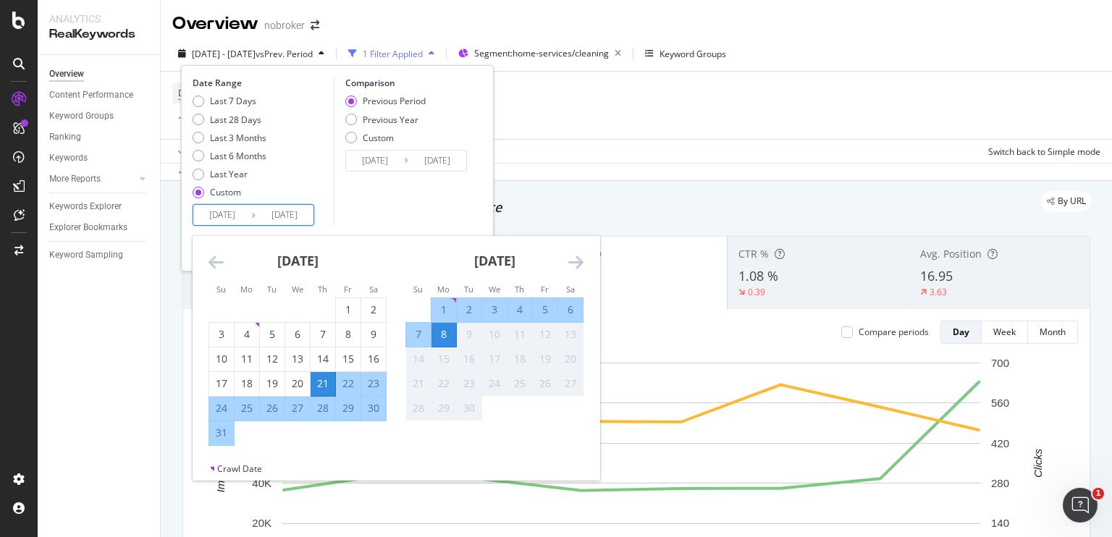
click at [391, 214] on div "Comparison Previous Period Previous Year Custom [DATE] Navigate forward to inte…" at bounding box center [403, 151] width 138 height 149
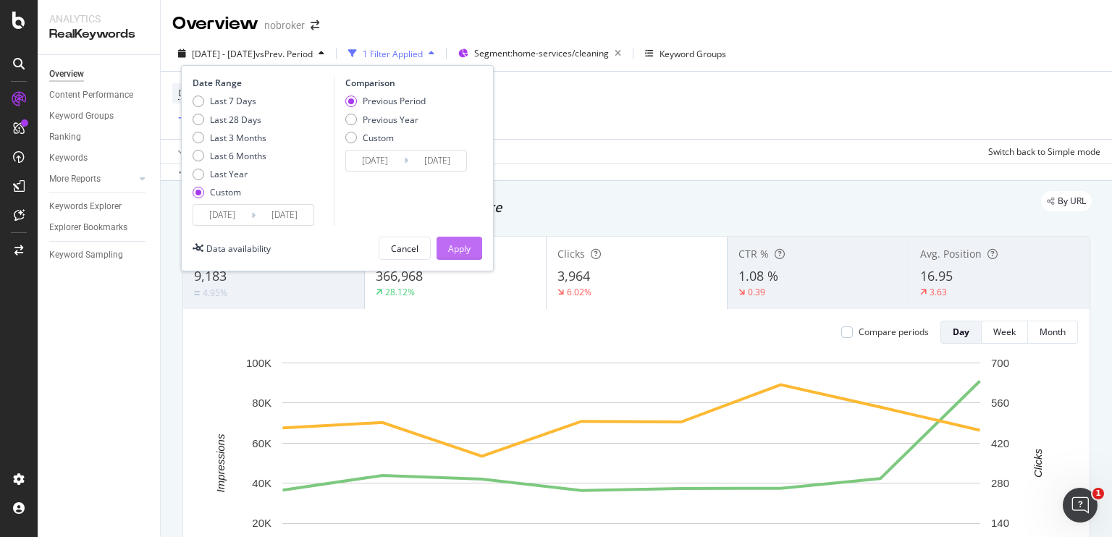
click at [461, 246] on div "Apply" at bounding box center [459, 248] width 22 height 12
